Goal: Task Accomplishment & Management: Use online tool/utility

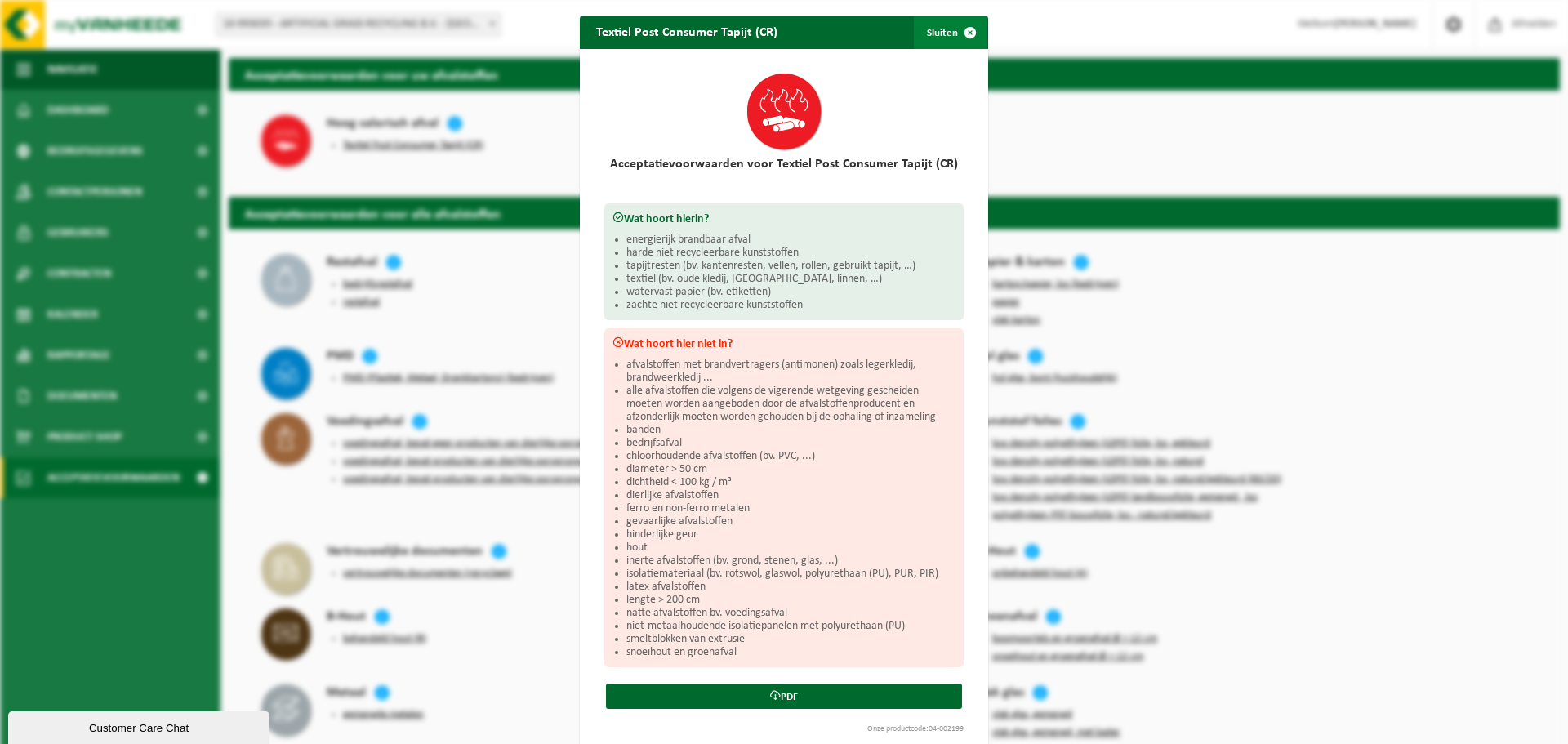
click at [964, 32] on span "button" at bounding box center [971, 33] width 33 height 33
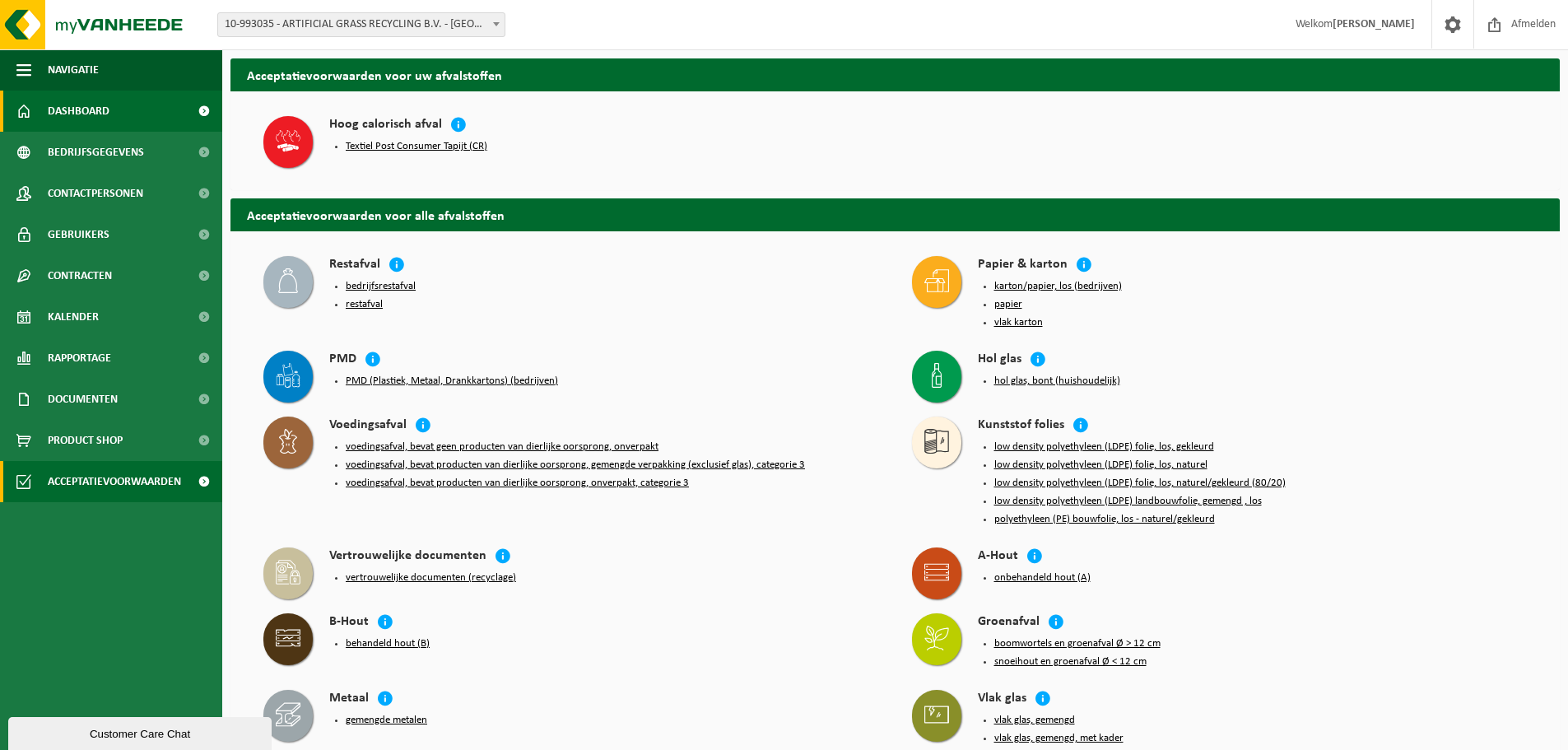
click at [88, 110] on span "Dashboard" at bounding box center [78, 111] width 61 height 42
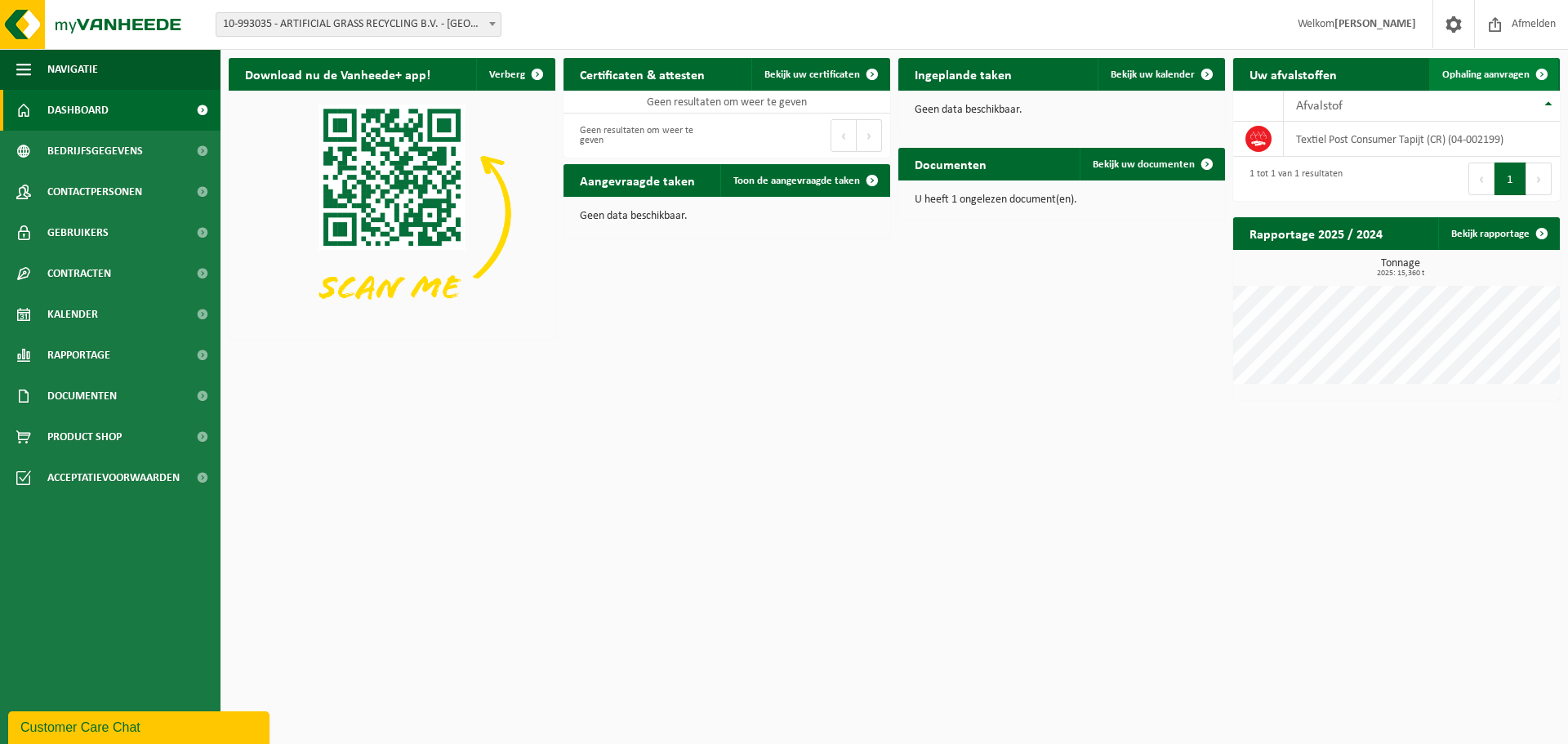
click at [1539, 74] on span at bounding box center [1542, 74] width 33 height 33
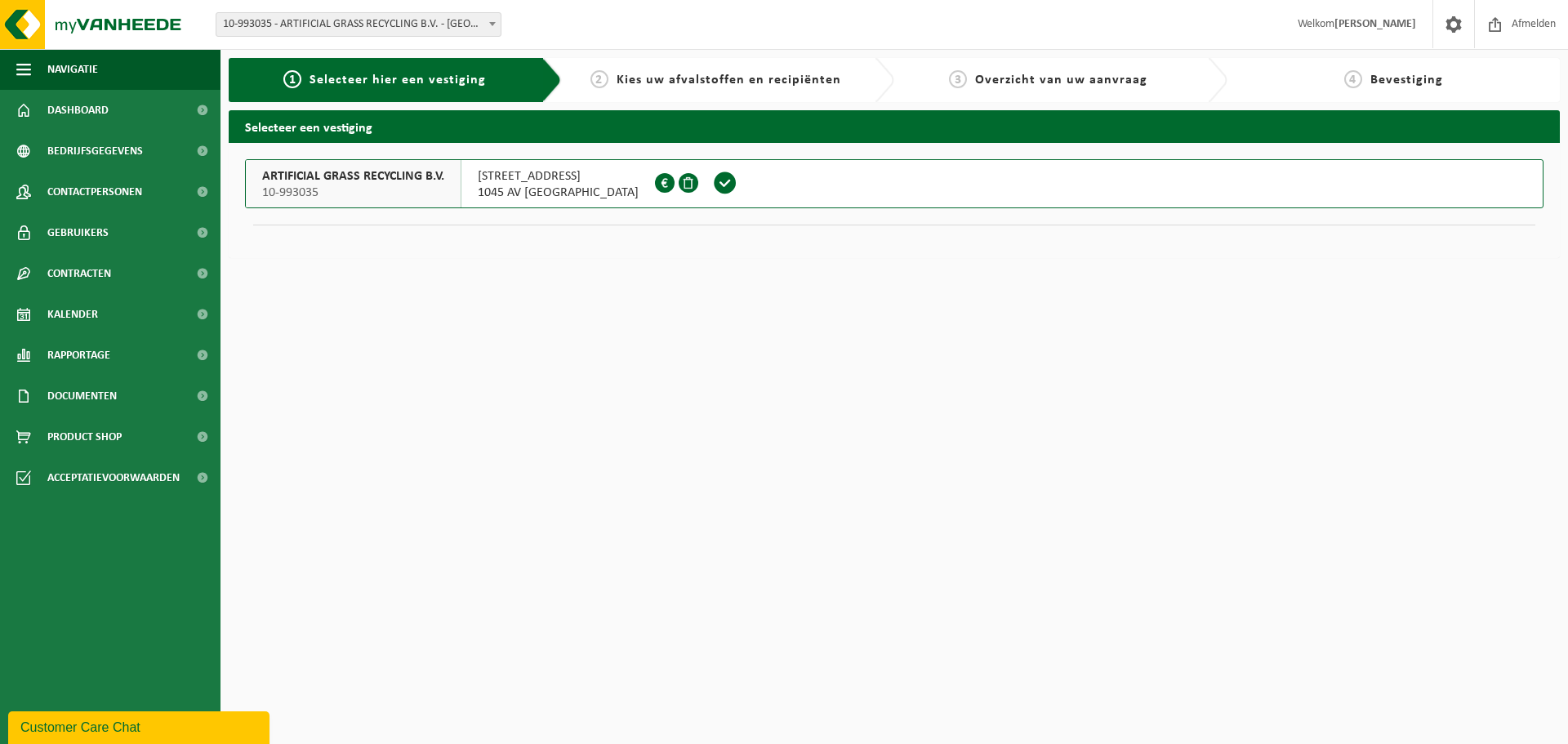
click at [589, 193] on span "1045 AV AMSTERDAM" at bounding box center [558, 193] width 161 height 16
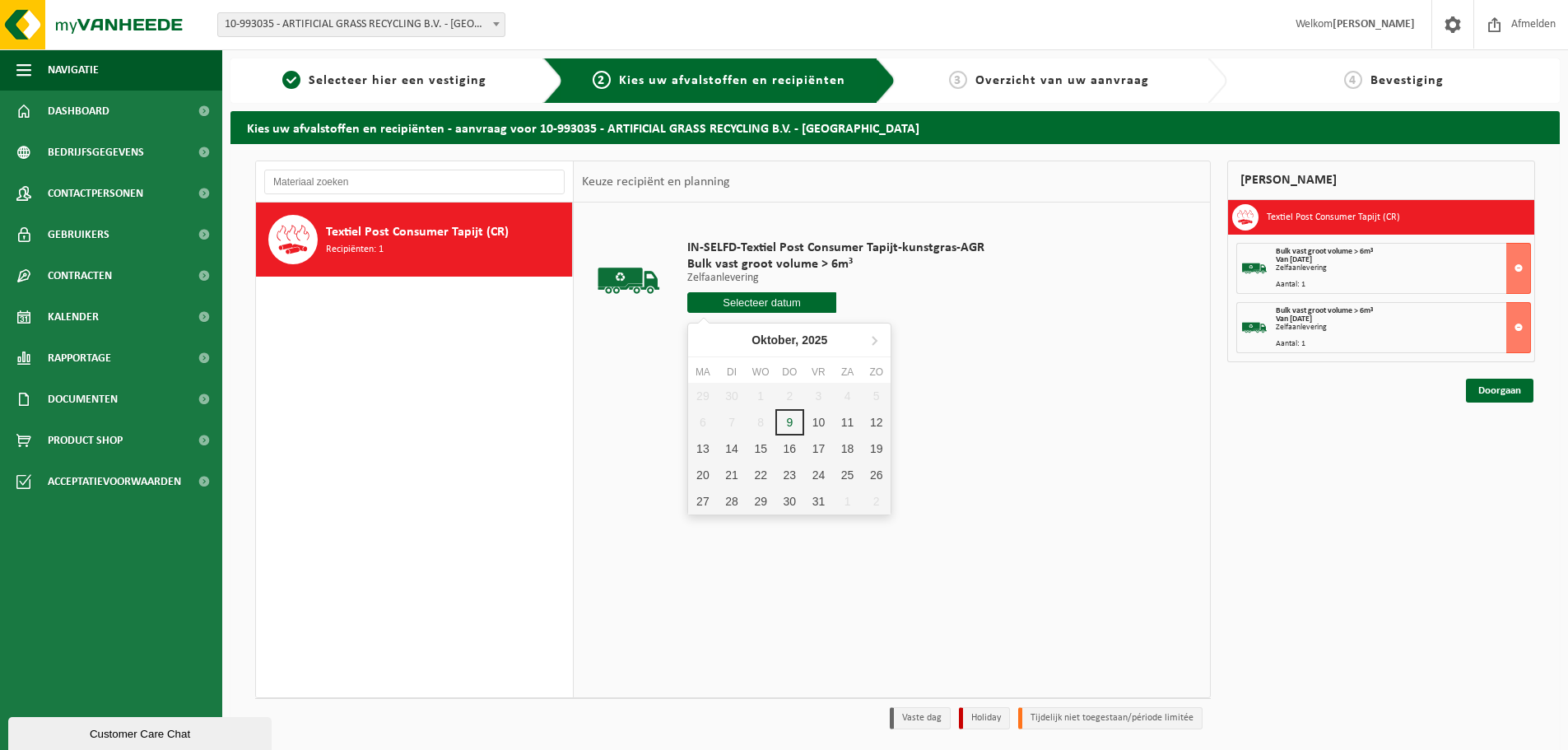
click at [763, 301] on input "text" at bounding box center [762, 302] width 149 height 21
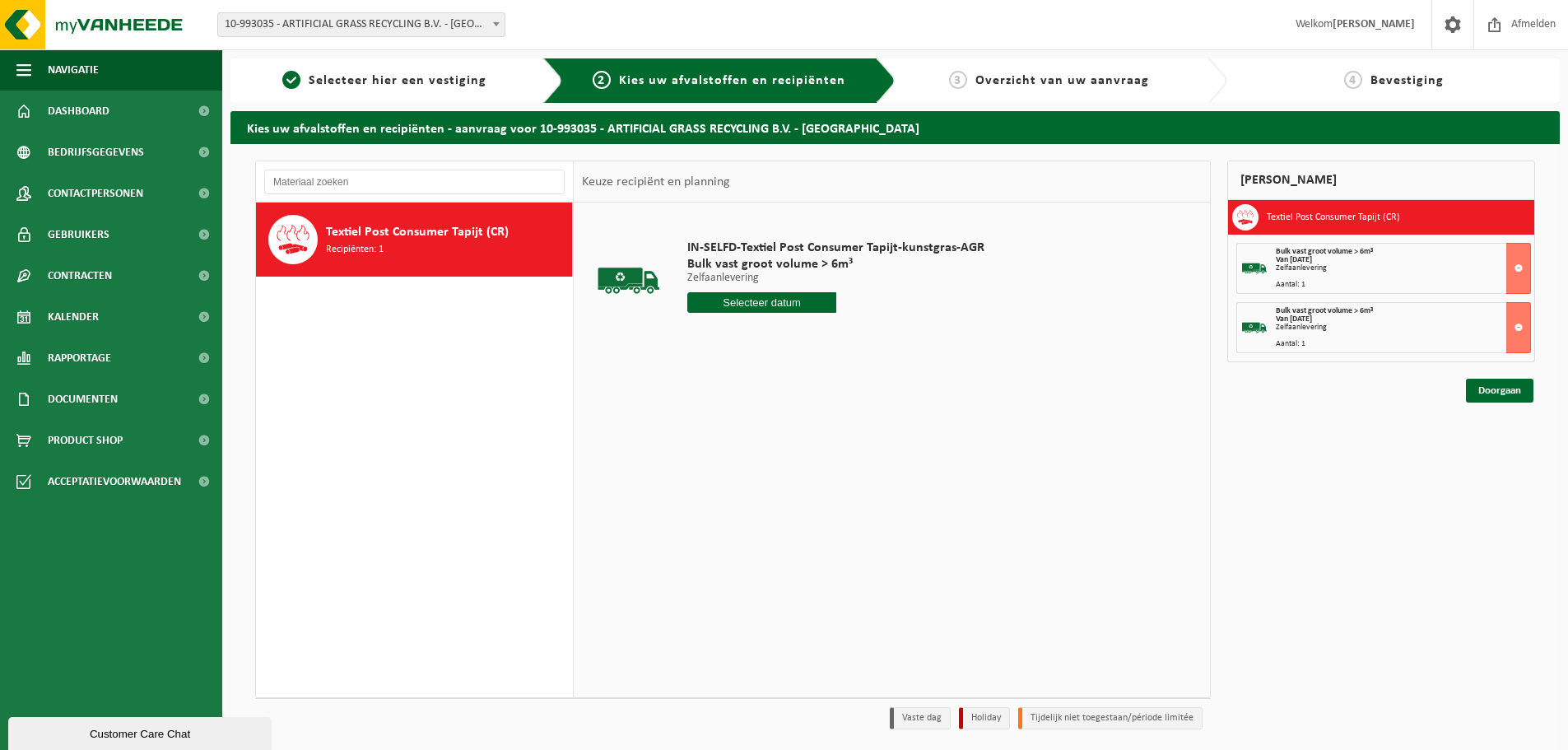
click at [1336, 482] on div "Mijn winkelmand Textiel Post Consumer Tapijt (CR) Bulk vast groot volume > 6m³ …" at bounding box center [1381, 449] width 324 height 577
click at [1501, 394] on link "Doorgaan" at bounding box center [1499, 390] width 67 height 24
